Goal: Task Accomplishment & Management: Manage account settings

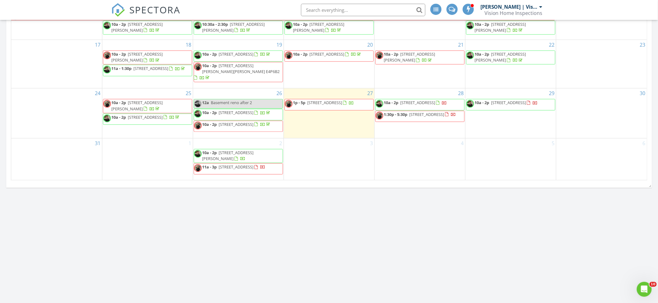
scroll to position [568, 0]
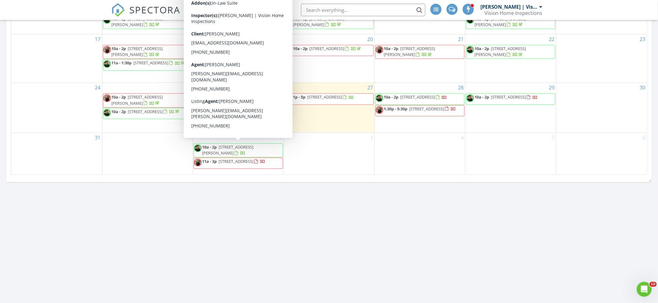
click at [250, 150] on span "10a - 2p [STREET_ADDRESS][PERSON_NAME]" at bounding box center [238, 150] width 89 height 12
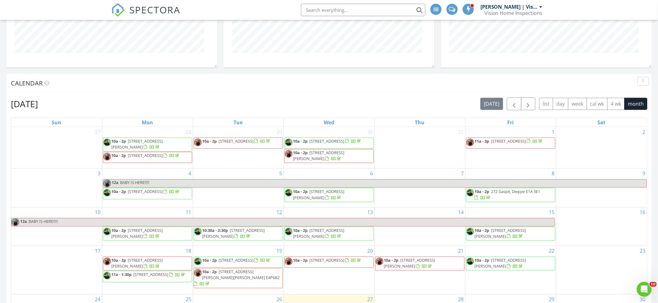
scroll to position [511, 0]
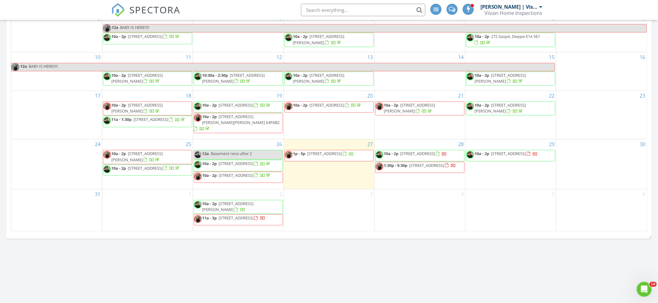
click at [482, 203] on div "5" at bounding box center [511, 210] width 91 height 42
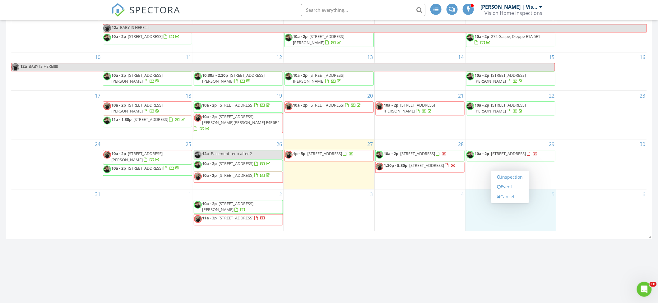
click at [459, 205] on div "4" at bounding box center [420, 210] width 91 height 42
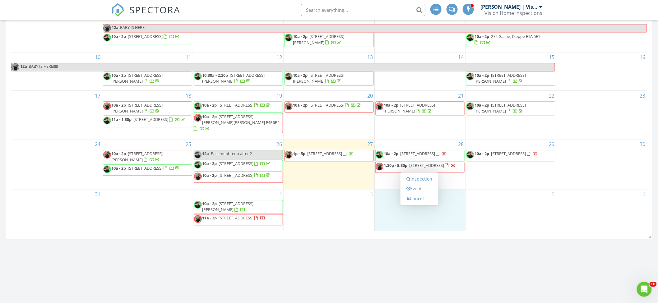
click at [334, 218] on div "3" at bounding box center [329, 210] width 91 height 42
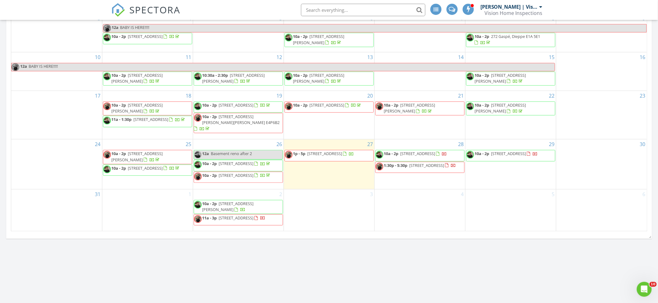
click at [329, 211] on div "3" at bounding box center [329, 210] width 91 height 42
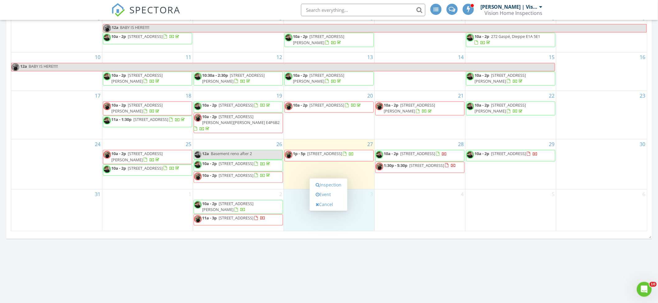
click at [436, 222] on div "4" at bounding box center [420, 210] width 91 height 42
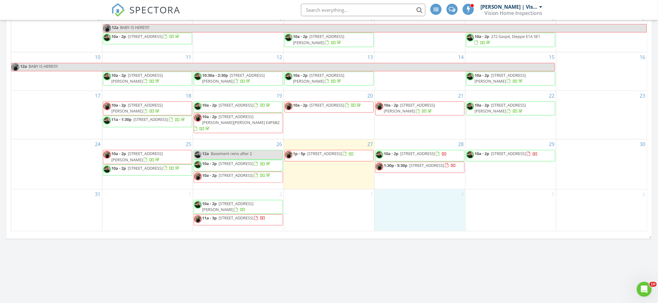
scroll to position [0, 0]
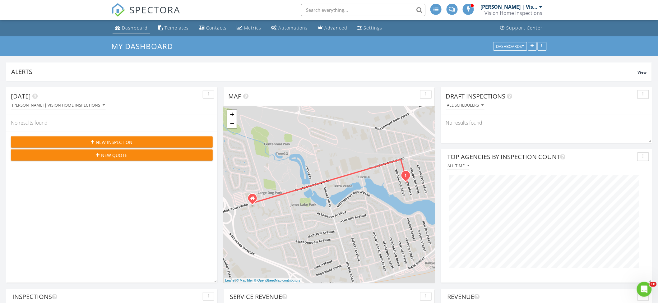
click at [128, 25] on div "Dashboard" at bounding box center [135, 28] width 26 height 6
click at [641, 71] on span "View" at bounding box center [642, 72] width 9 height 5
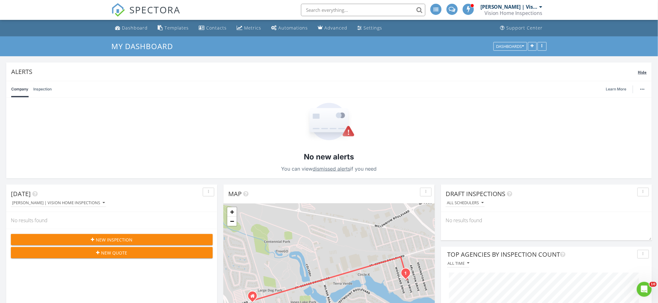
click at [641, 71] on span "Hide" at bounding box center [642, 72] width 9 height 5
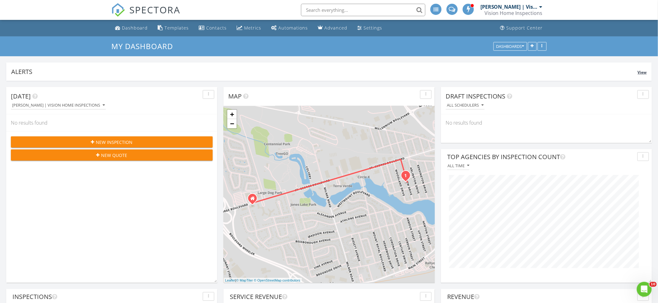
click at [641, 71] on span "View" at bounding box center [642, 72] width 9 height 5
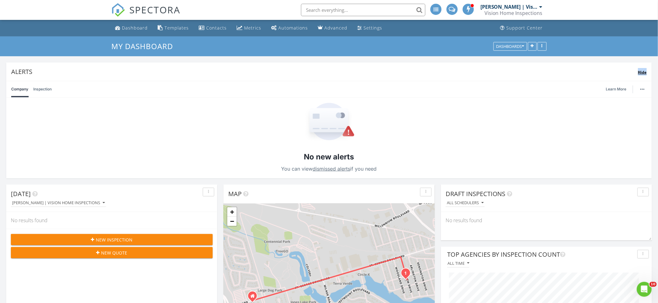
click at [641, 71] on span "Hide" at bounding box center [642, 72] width 9 height 5
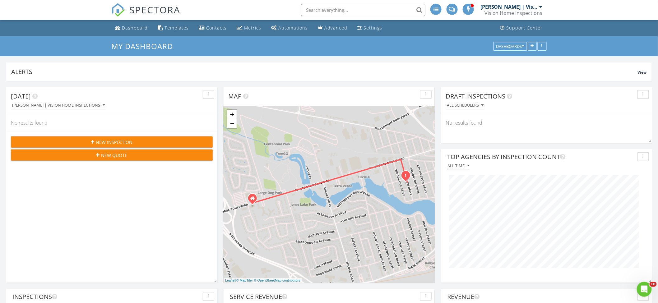
click at [651, 73] on div "Alerts View" at bounding box center [329, 72] width 646 height 18
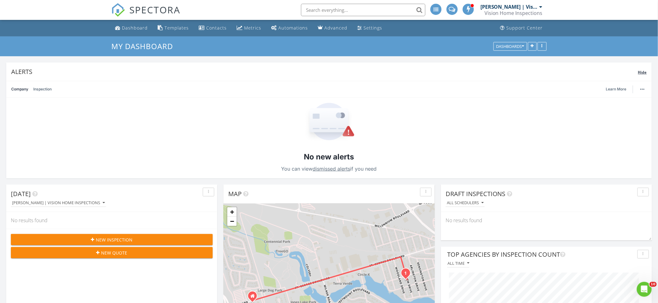
click at [651, 73] on div "Alerts Hide" at bounding box center [329, 72] width 646 height 18
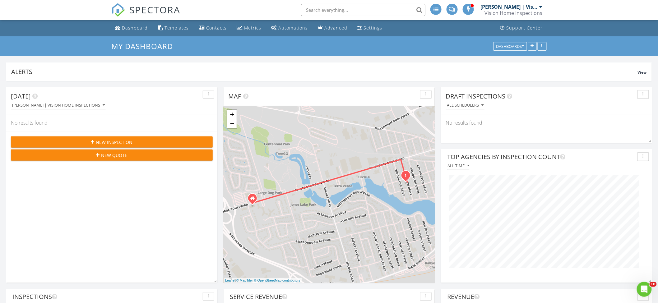
drag, startPoint x: 228, startPoint y: 59, endPoint x: 655, endPoint y: 79, distance: 427.0
click at [127, 51] on div "My Dashboard Dashboards" at bounding box center [329, 46] width 658 height 20
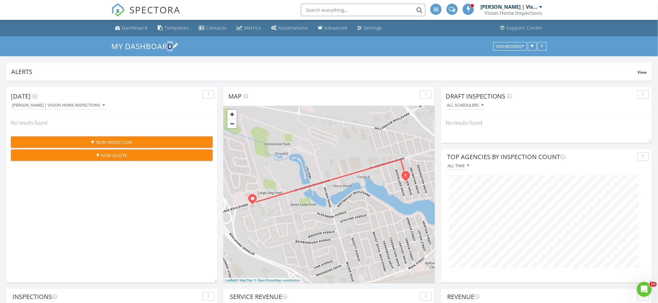
drag, startPoint x: 106, startPoint y: 46, endPoint x: 210, endPoint y: 49, distance: 104.6
click at [210, 49] on div "My Dashboard Dashboards" at bounding box center [329, 46] width 658 height 20
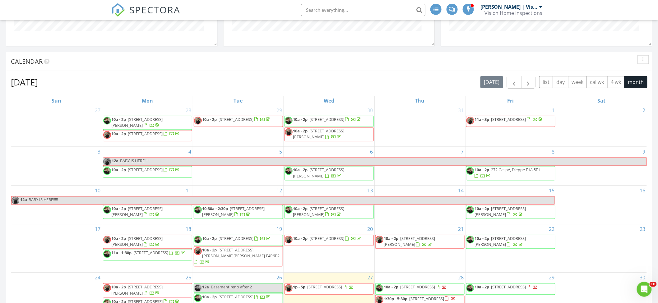
scroll to position [477, 0]
